Goal: Information Seeking & Learning: Check status

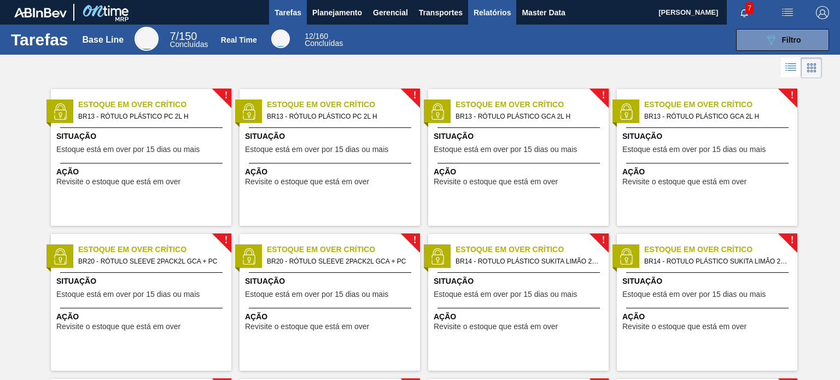
click at [513, 18] on button "Relatórios" at bounding box center [492, 12] width 48 height 25
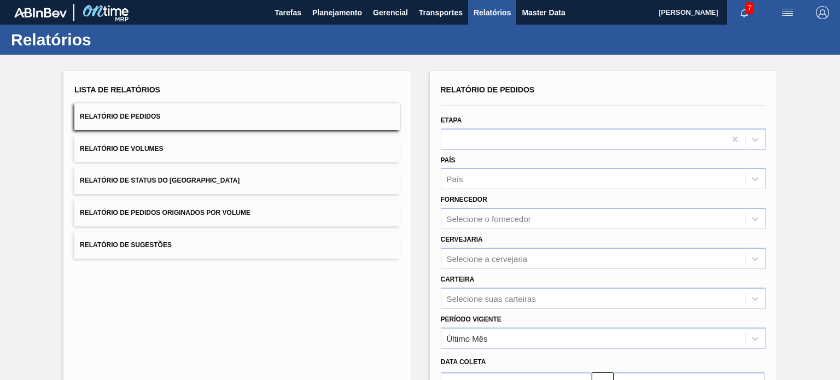
click at [257, 180] on button "Relatório de Status do Estoque" at bounding box center [236, 180] width 325 height 27
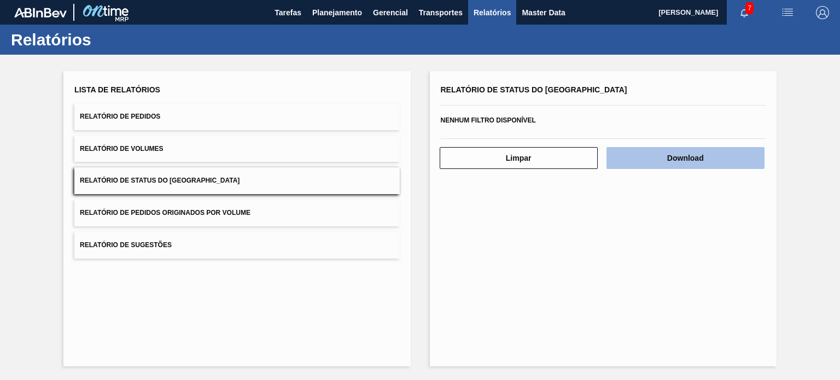
click at [647, 148] on button "Download" at bounding box center [686, 158] width 158 height 22
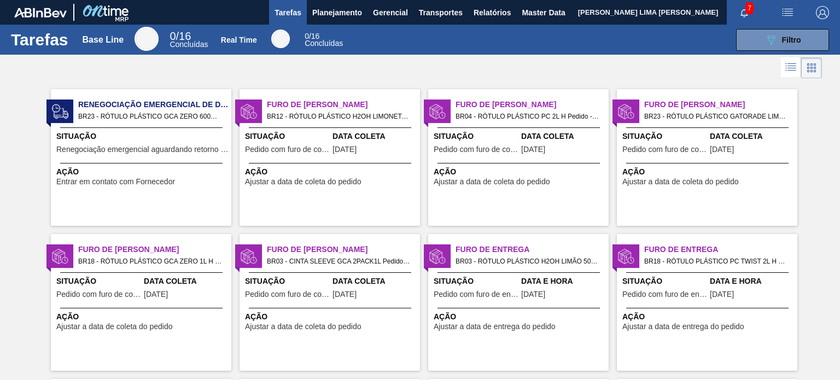
click at [820, 9] on img "button" at bounding box center [822, 12] width 13 height 13
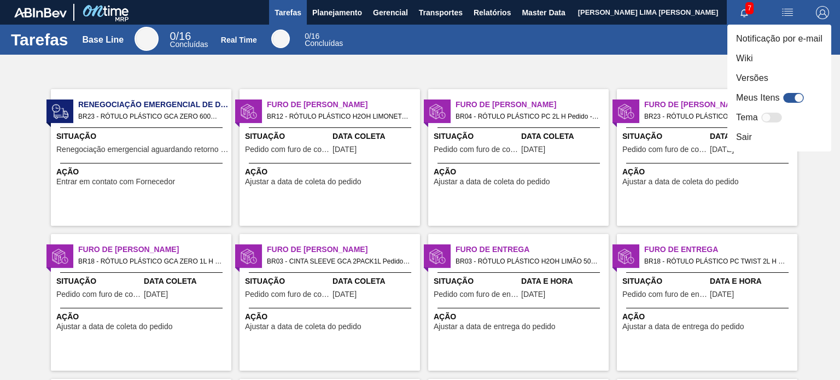
click at [606, 60] on div at bounding box center [420, 190] width 840 height 380
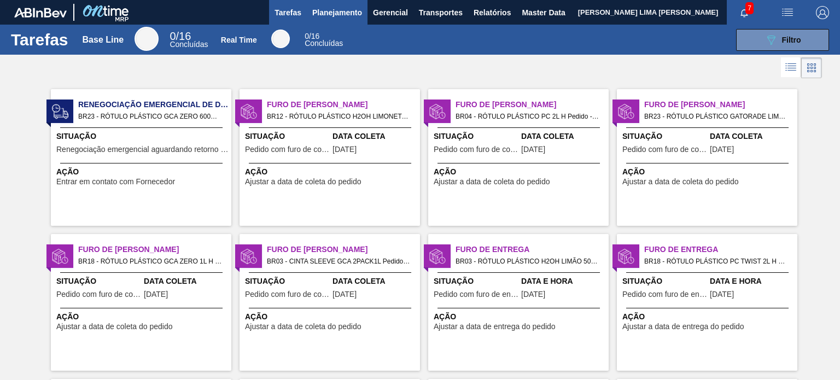
click at [346, 11] on span "Planejamento" at bounding box center [337, 12] width 50 height 13
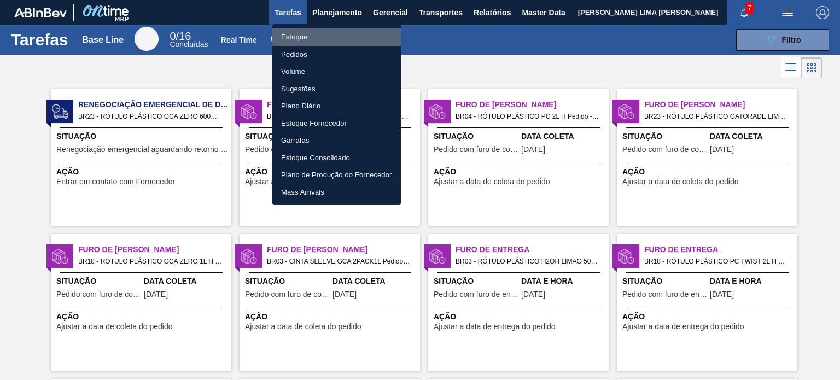
click at [325, 32] on li "Estoque" at bounding box center [336, 37] width 129 height 18
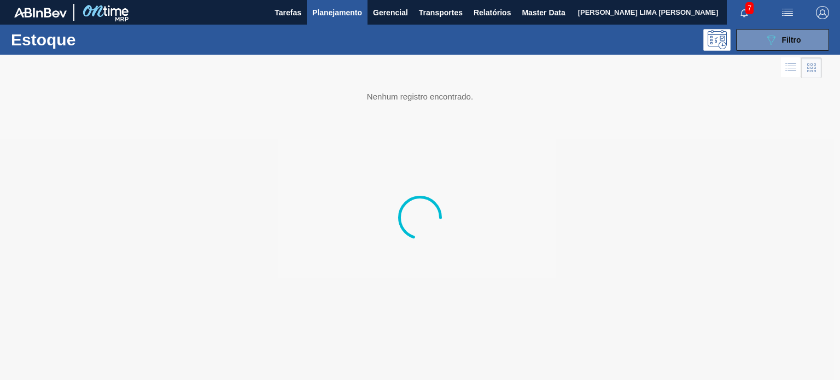
click at [775, 55] on div at bounding box center [420, 217] width 840 height 325
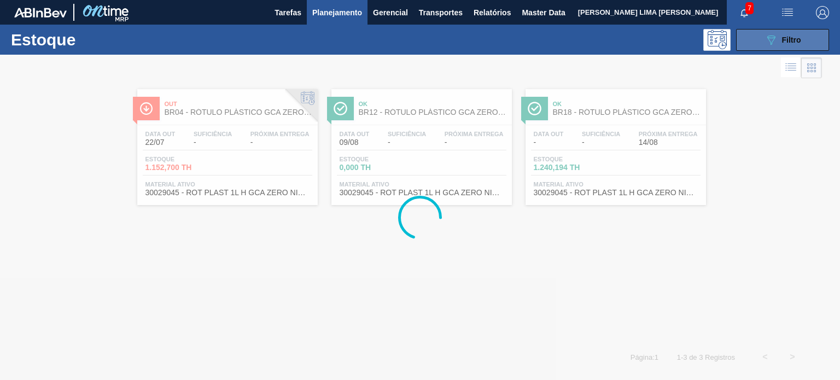
click at [768, 44] on icon "089F7B8B-B2A5-4AFE-B5C0-19BA573D28AC" at bounding box center [771, 39] width 13 height 13
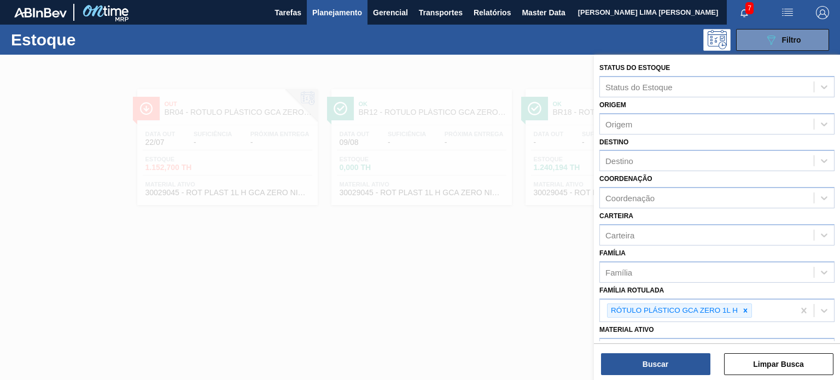
click at [742, 307] on icon at bounding box center [746, 311] width 8 height 8
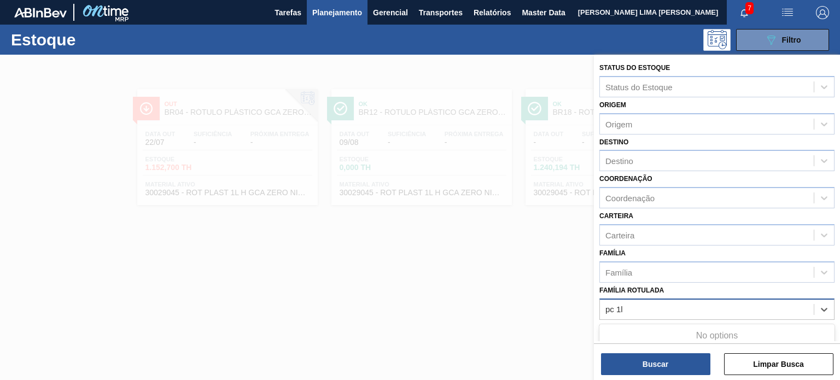
type Rotulada "pc 1l"
click at [742, 307] on icon at bounding box center [746, 311] width 8 height 8
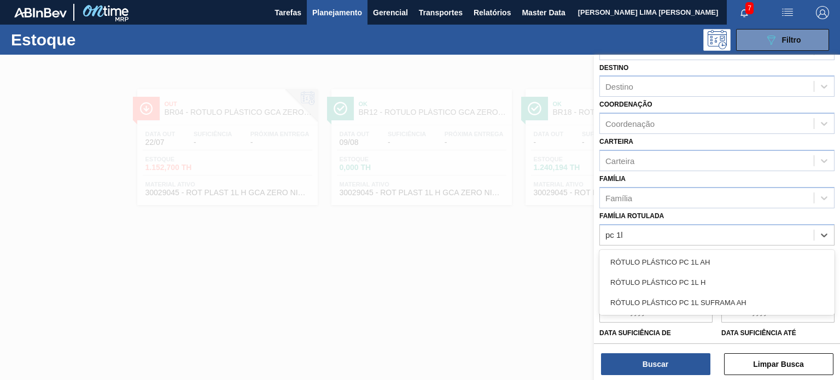
scroll to position [139, 0]
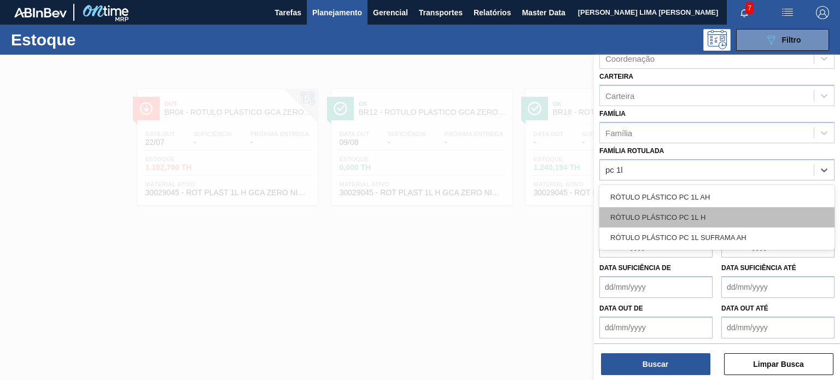
click at [739, 209] on div "RÓTULO PLÁSTICO PC 1L H" at bounding box center [716, 217] width 235 height 20
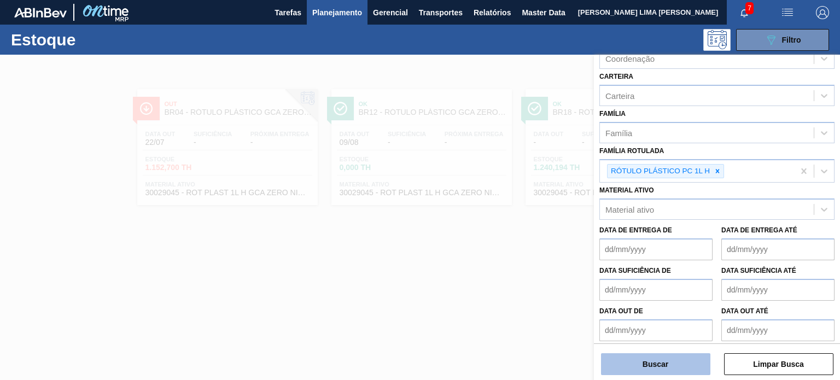
click at [672, 369] on button "Buscar" at bounding box center [655, 364] width 109 height 22
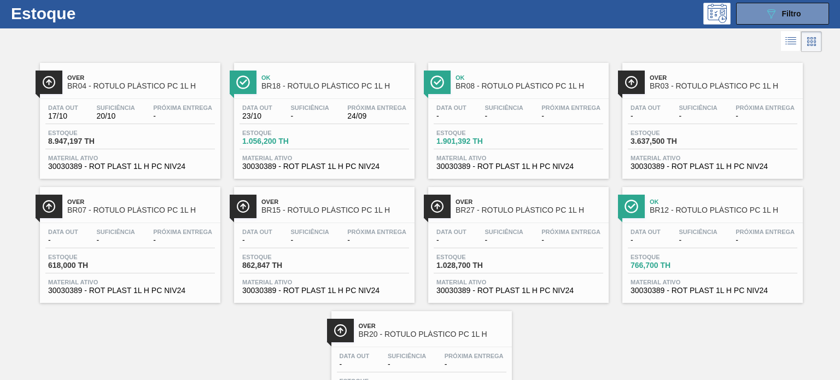
scroll to position [0, 0]
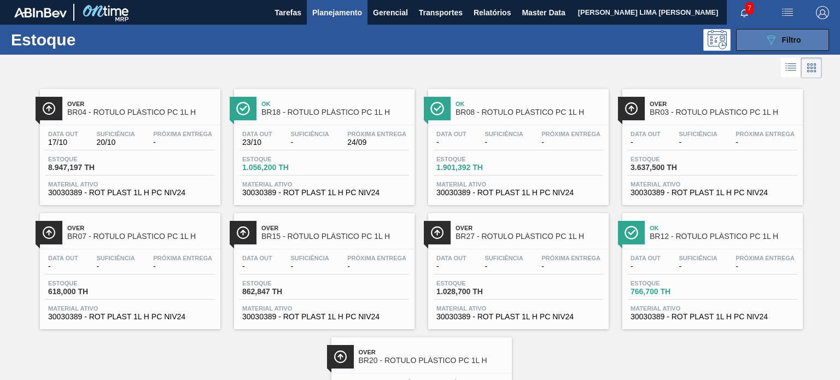
click at [748, 33] on button "089F7B8B-B2A5-4AFE-B5C0-19BA573D28AC Filtro" at bounding box center [782, 40] width 93 height 22
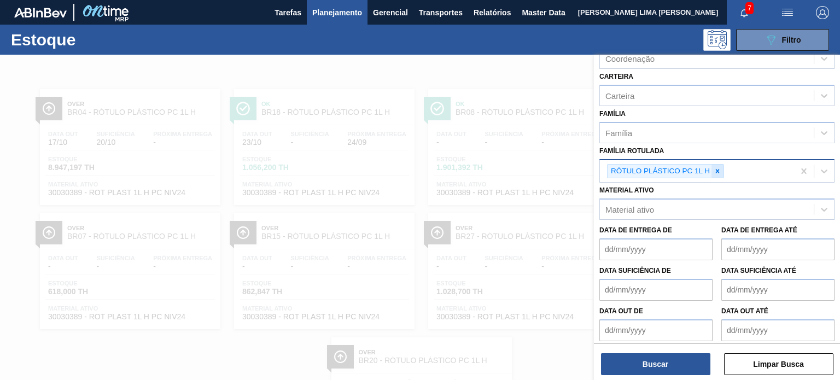
click at [718, 171] on icon at bounding box center [718, 171] width 8 height 8
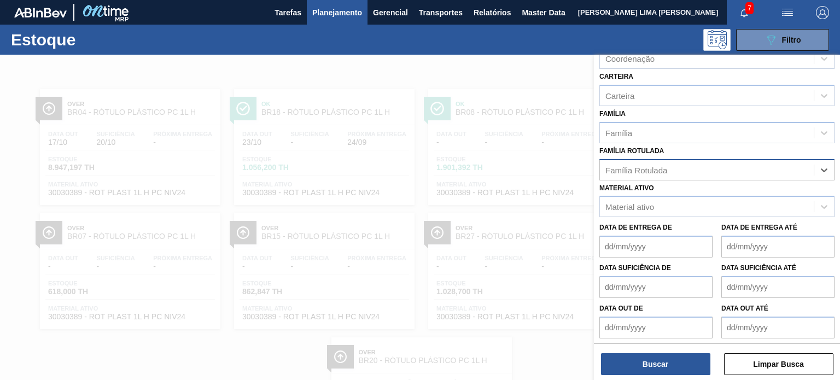
paste Rotulada "RÓTULO PLÁSTICO SUKITA 2L H"
type Rotulada "RÓTULO PLÁSTICO SUKITA 2L H"
click at [708, 190] on div "RÓTULO PLÁSTICO SUKITA 2L H" at bounding box center [716, 197] width 235 height 20
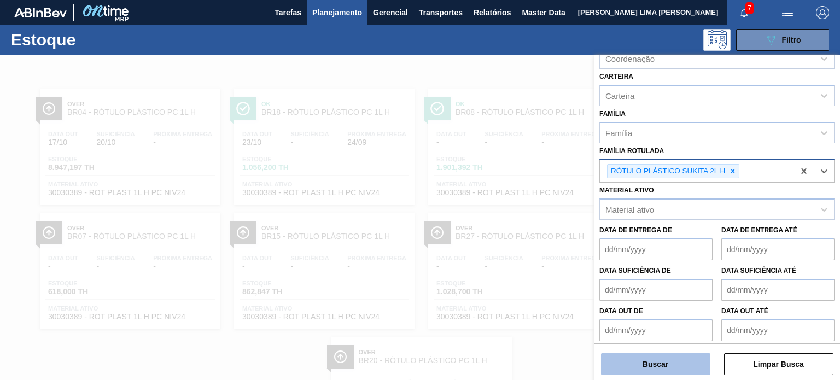
click at [667, 363] on button "Buscar" at bounding box center [655, 364] width 109 height 22
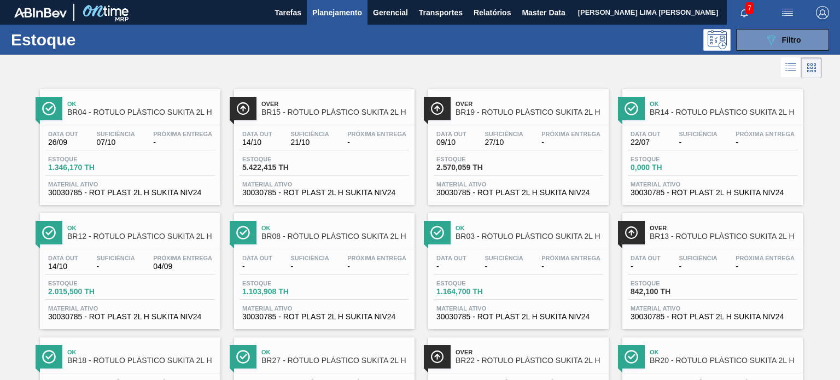
click at [816, 132] on div "Ok BR04 - RÓTULO PLÁSTICO SUKITA 2L H Data out 26/09 Suficiência 07/10 Próxima …" at bounding box center [420, 267] width 840 height 372
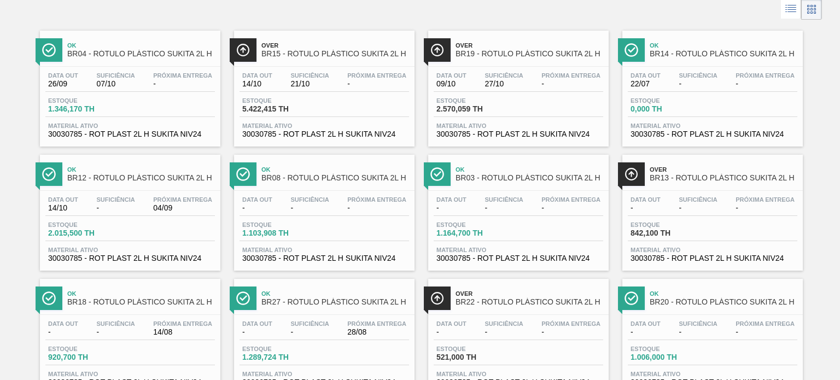
scroll to position [99, 0]
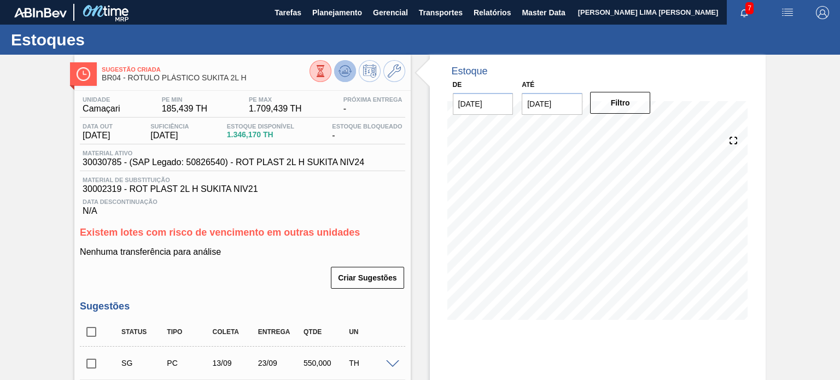
click at [327, 74] on icon at bounding box center [321, 71] width 12 height 12
drag, startPoint x: 365, startPoint y: 160, endPoint x: 260, endPoint y: 158, distance: 105.0
click at [260, 158] on div "Material ativo 30030785 - (SAP Legado: 50826540) - ROT PLAST 2L H SUKITA NIV24" at bounding box center [223, 159] width 287 height 18
click at [260, 158] on span "30030785 - (SAP Legado: 50826540) - ROT PLAST 2L H SUKITA NIV24" at bounding box center [224, 163] width 282 height 10
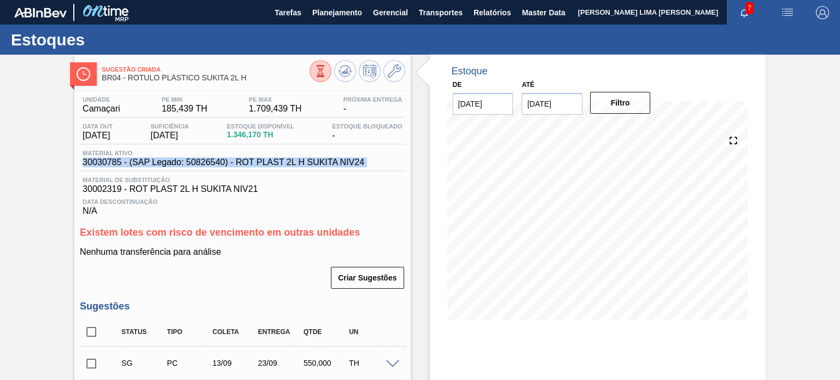
click at [260, 158] on span "30030785 - (SAP Legado: 50826540) - ROT PLAST 2L H SUKITA NIV24" at bounding box center [224, 163] width 282 height 10
click at [260, 159] on span "30030785 - (SAP Legado: 50826540) - ROT PLAST 2L H SUKITA NIV24" at bounding box center [224, 163] width 282 height 10
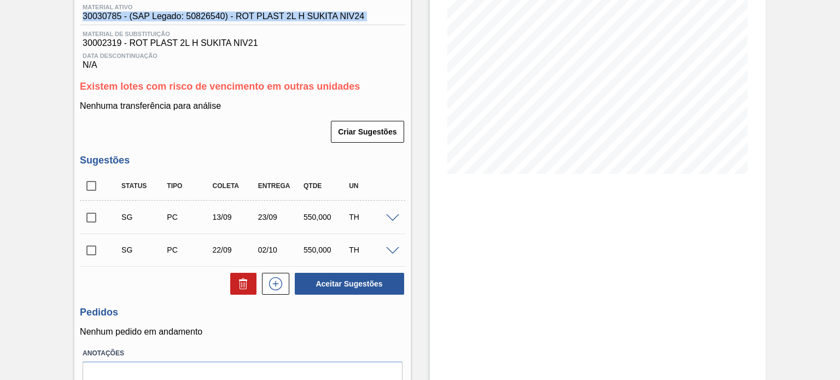
scroll to position [164, 0]
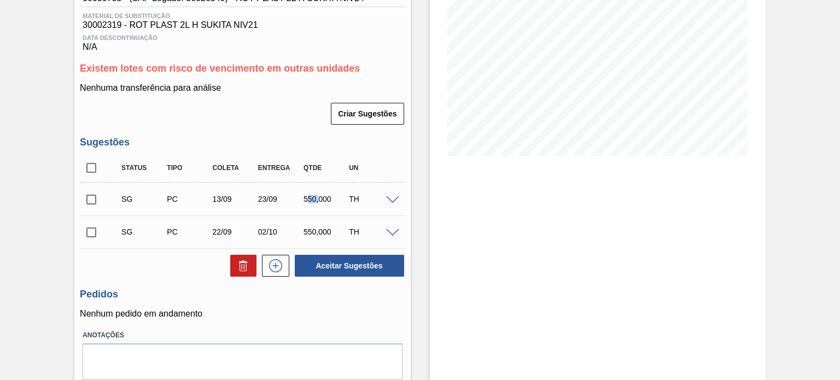
drag, startPoint x: 309, startPoint y: 203, endPoint x: 324, endPoint y: 201, distance: 15.6
click at [322, 202] on div "550,000" at bounding box center [326, 199] width 50 height 9
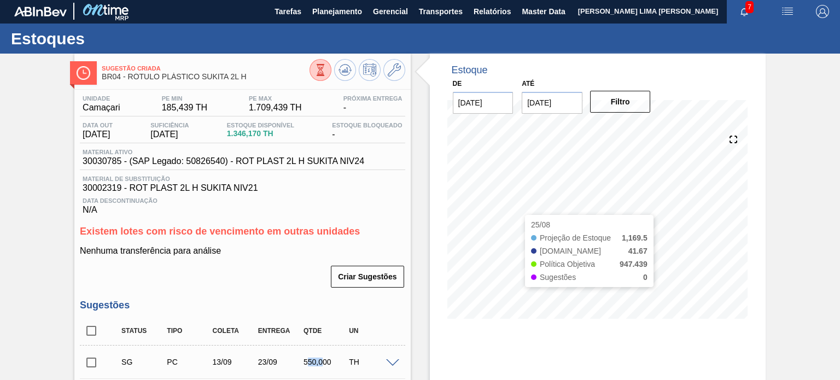
scroll to position [0, 0]
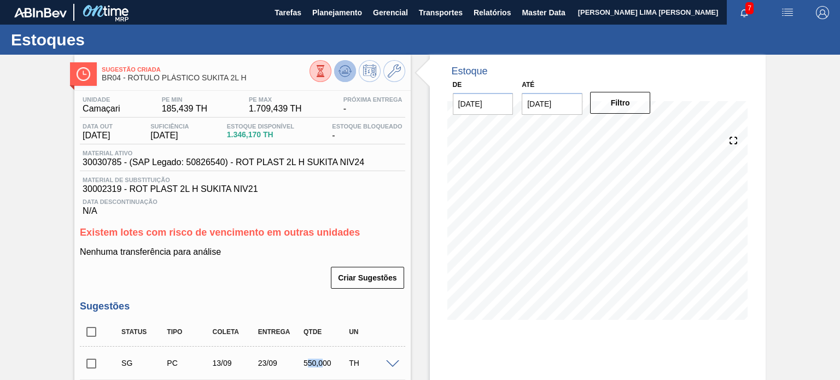
click at [327, 65] on icon at bounding box center [321, 71] width 12 height 12
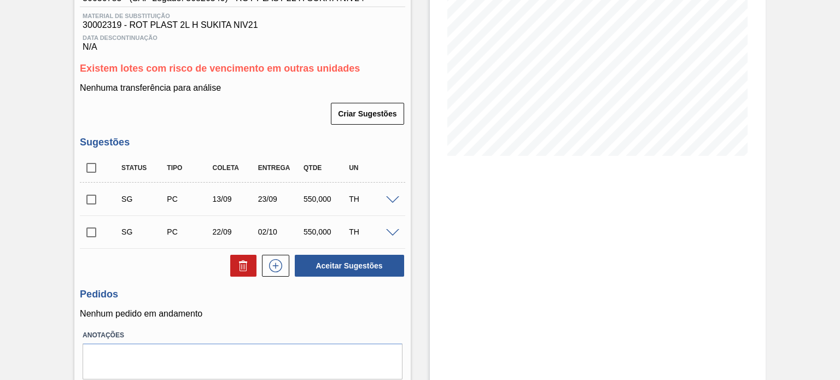
scroll to position [109, 0]
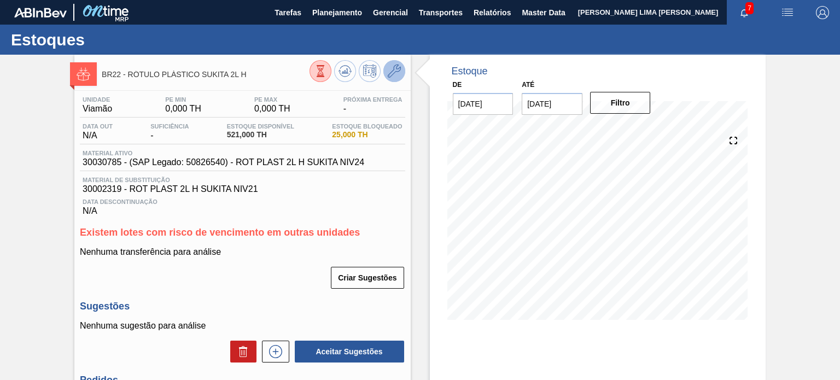
click at [394, 74] on icon at bounding box center [394, 71] width 13 height 13
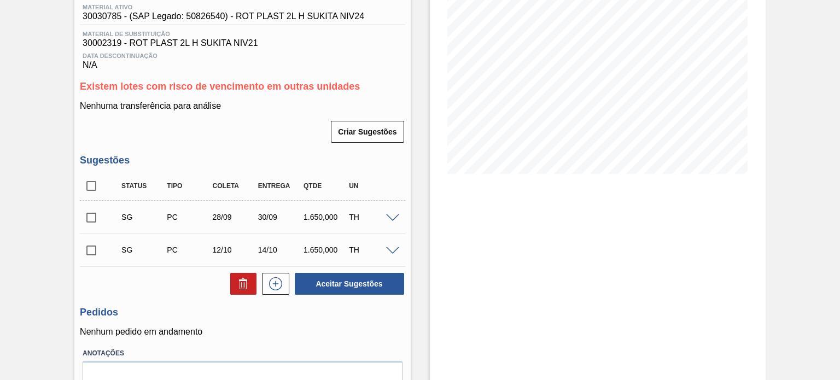
scroll to position [164, 0]
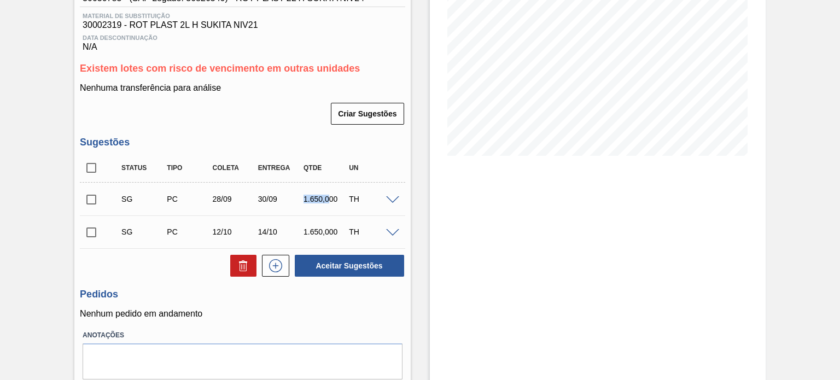
drag, startPoint x: 300, startPoint y: 202, endPoint x: 330, endPoint y: 203, distance: 30.7
click at [330, 203] on div "1.650,000" at bounding box center [326, 199] width 50 height 9
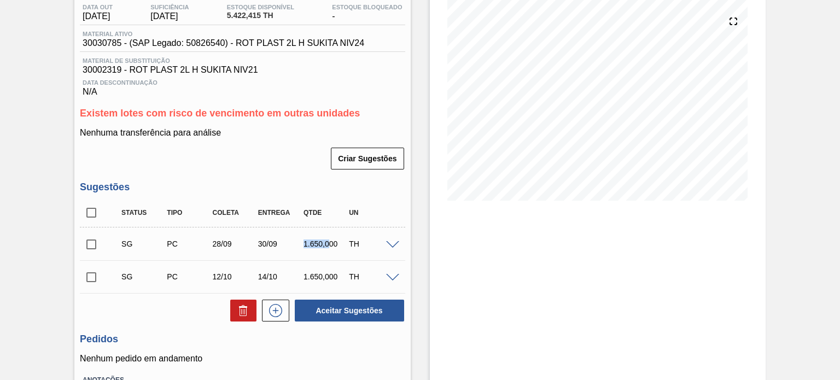
scroll to position [55, 0]
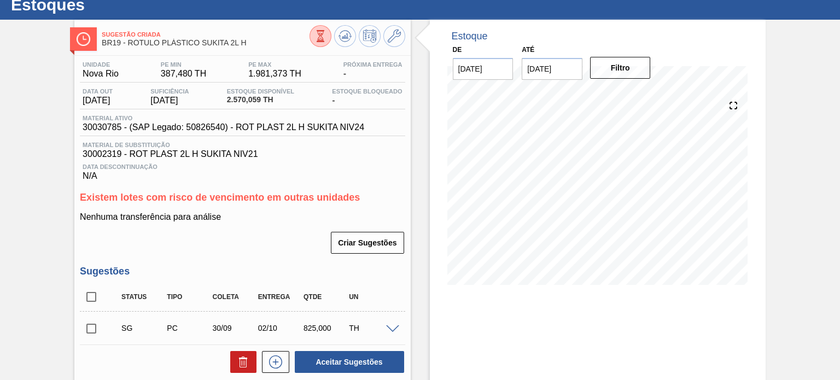
scroll to position [55, 0]
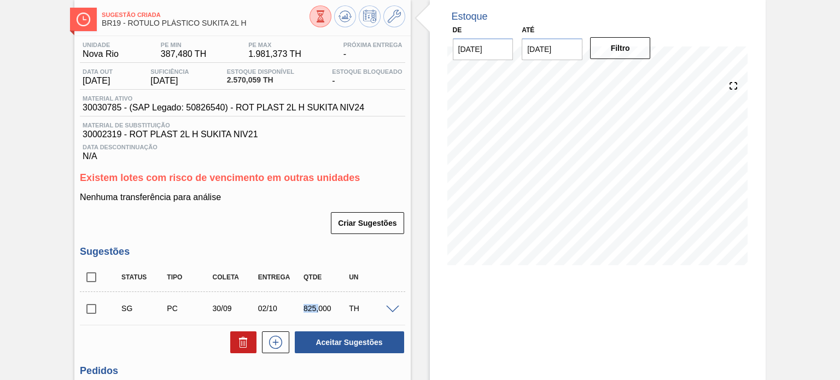
drag, startPoint x: 304, startPoint y: 304, endPoint x: 331, endPoint y: 302, distance: 27.9
click at [331, 302] on div "SG PC 30/09 02/10 825,000 TH" at bounding box center [250, 309] width 273 height 22
click at [348, 27] on div at bounding box center [358, 17] width 96 height 25
click at [345, 21] on icon at bounding box center [344, 18] width 11 height 5
